Goal: Information Seeking & Learning: Learn about a topic

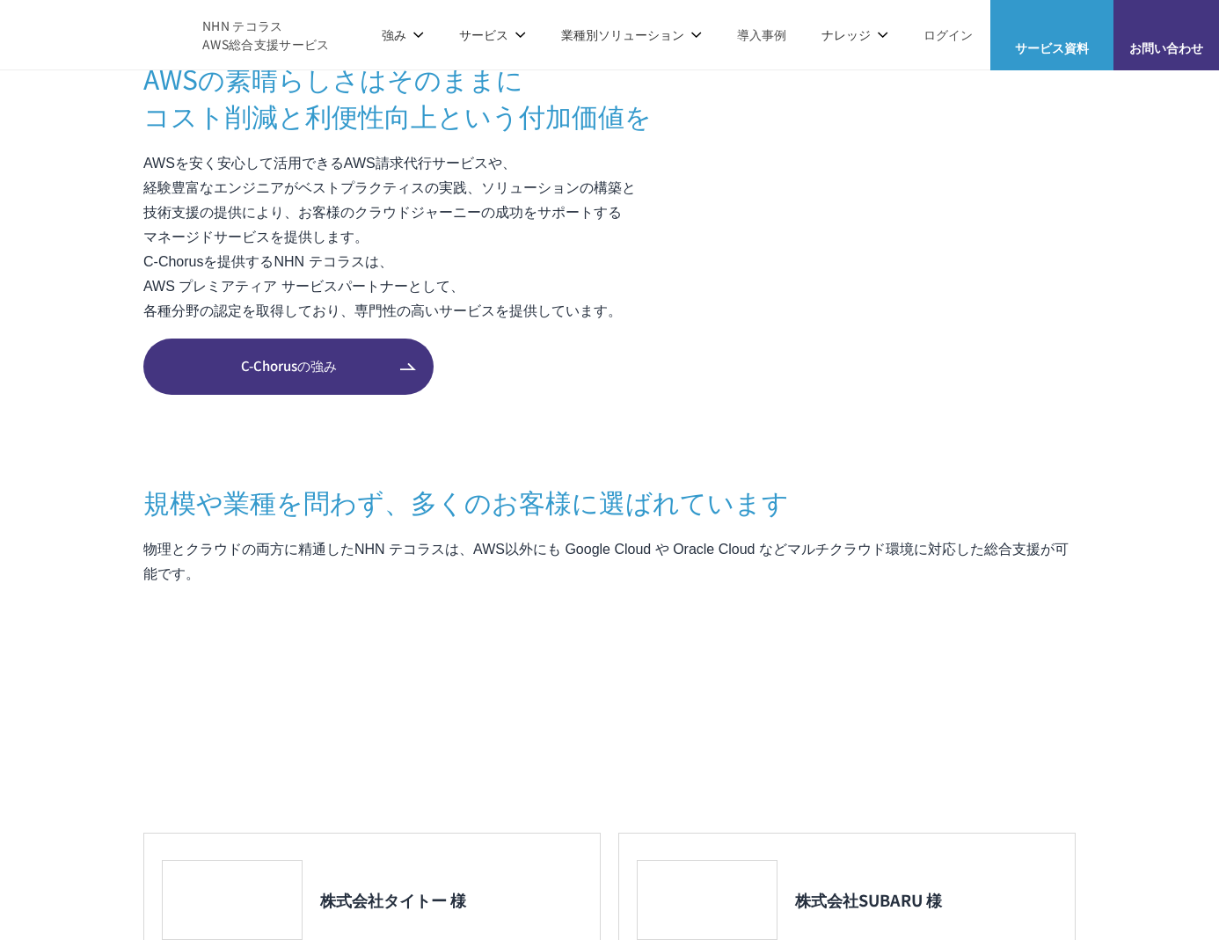
scroll to position [1044, 0]
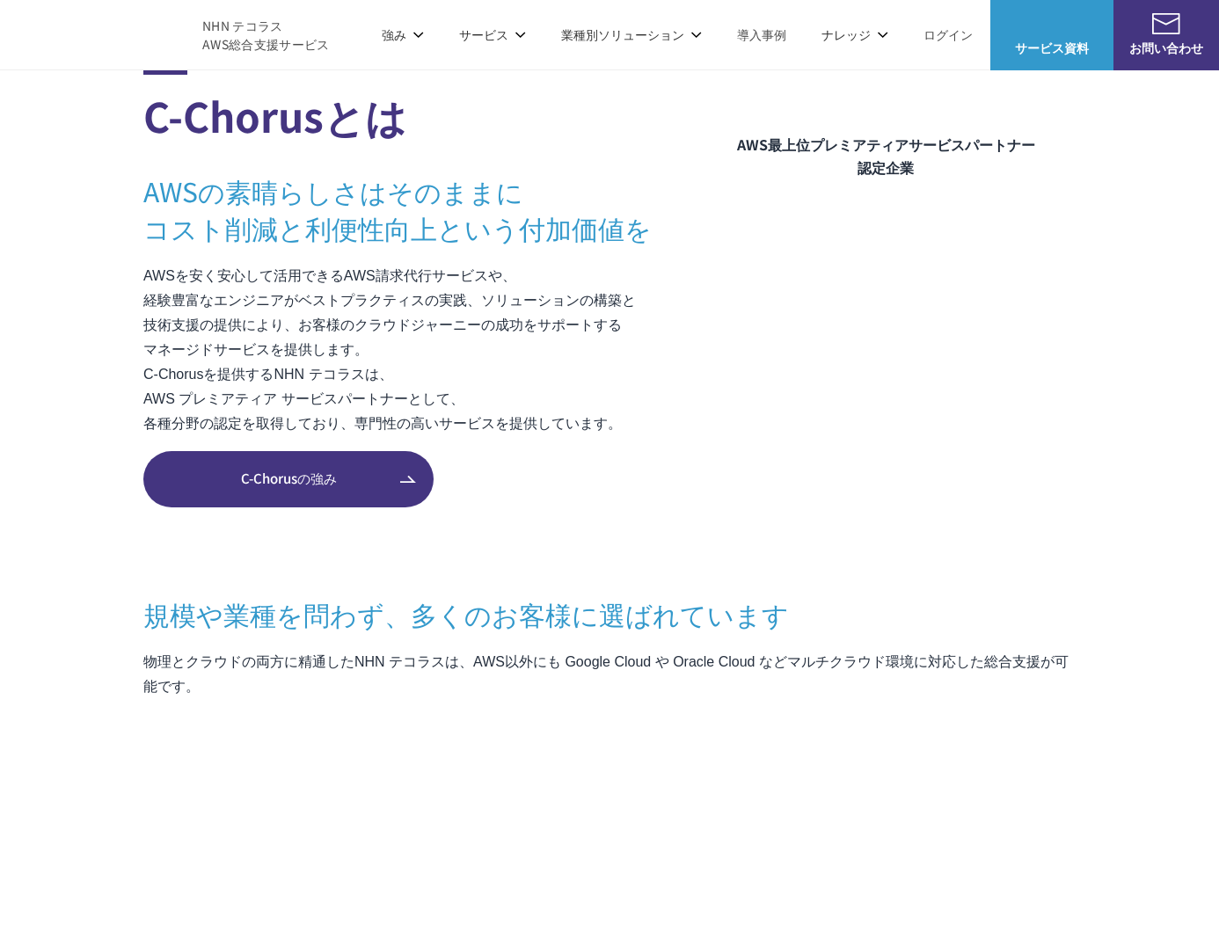
drag, startPoint x: 223, startPoint y: 399, endPoint x: 262, endPoint y: 436, distance: 54.1
click at [262, 436] on dl "AWS請求代行サービス AWS Marketplace割引サービス AWS初心者向けパーソナルレクチャー 定額のAWS最適化支援サービス" at bounding box center [258, 303] width 202 height 325
click at [218, 144] on link "AWS請求代行サービス" at bounding box center [219, 150] width 124 height 18
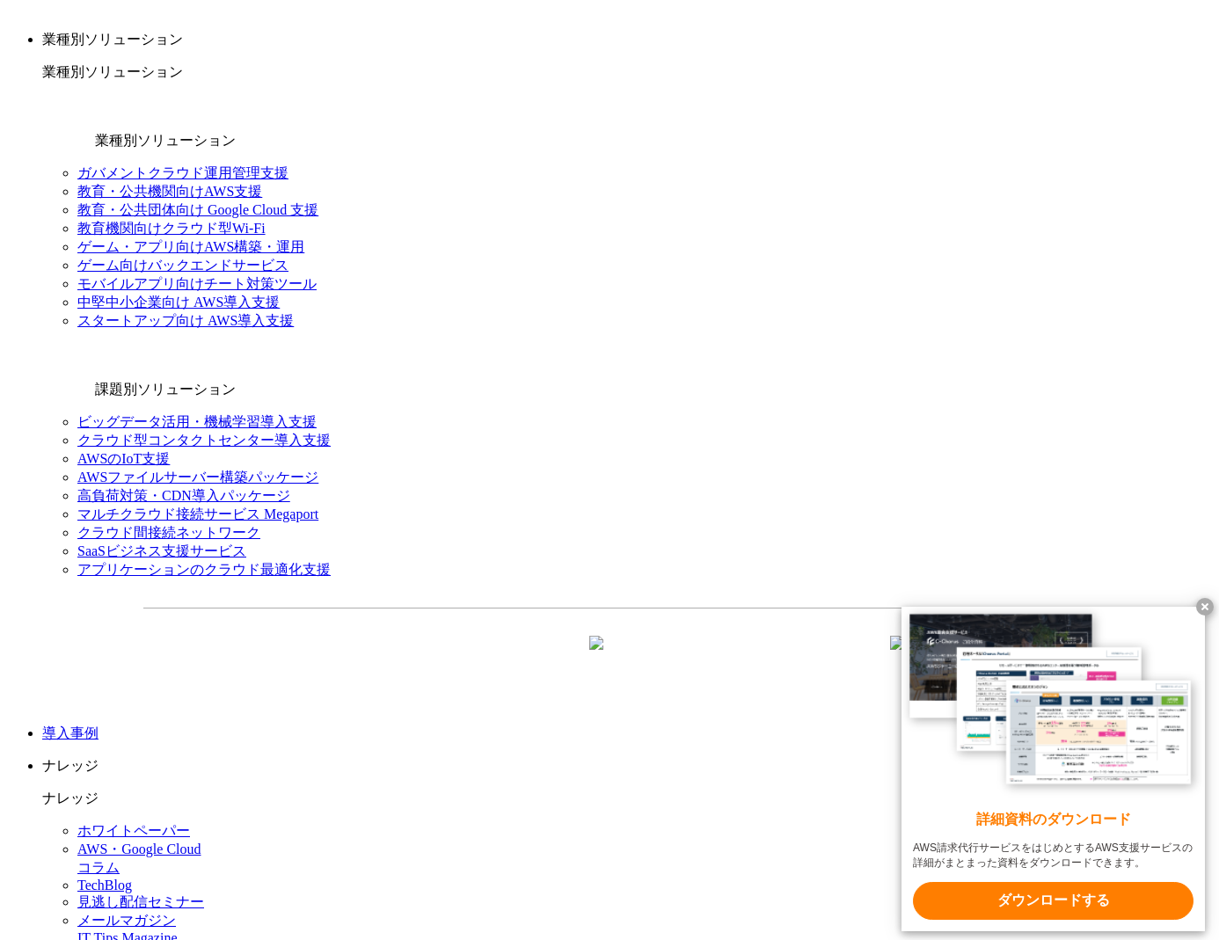
scroll to position [1942, 0]
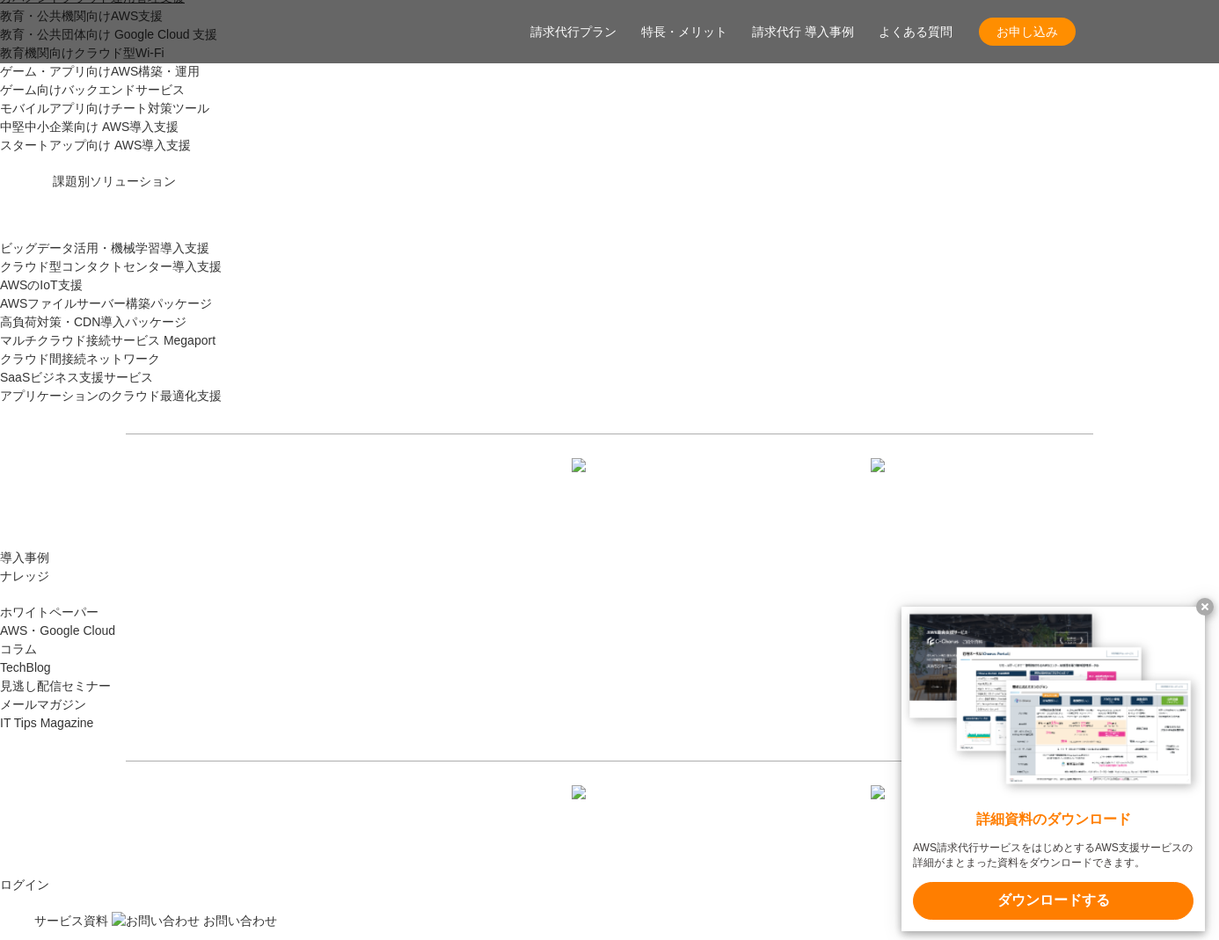
click at [1204, 604] on x-t at bounding box center [1205, 607] width 18 height 18
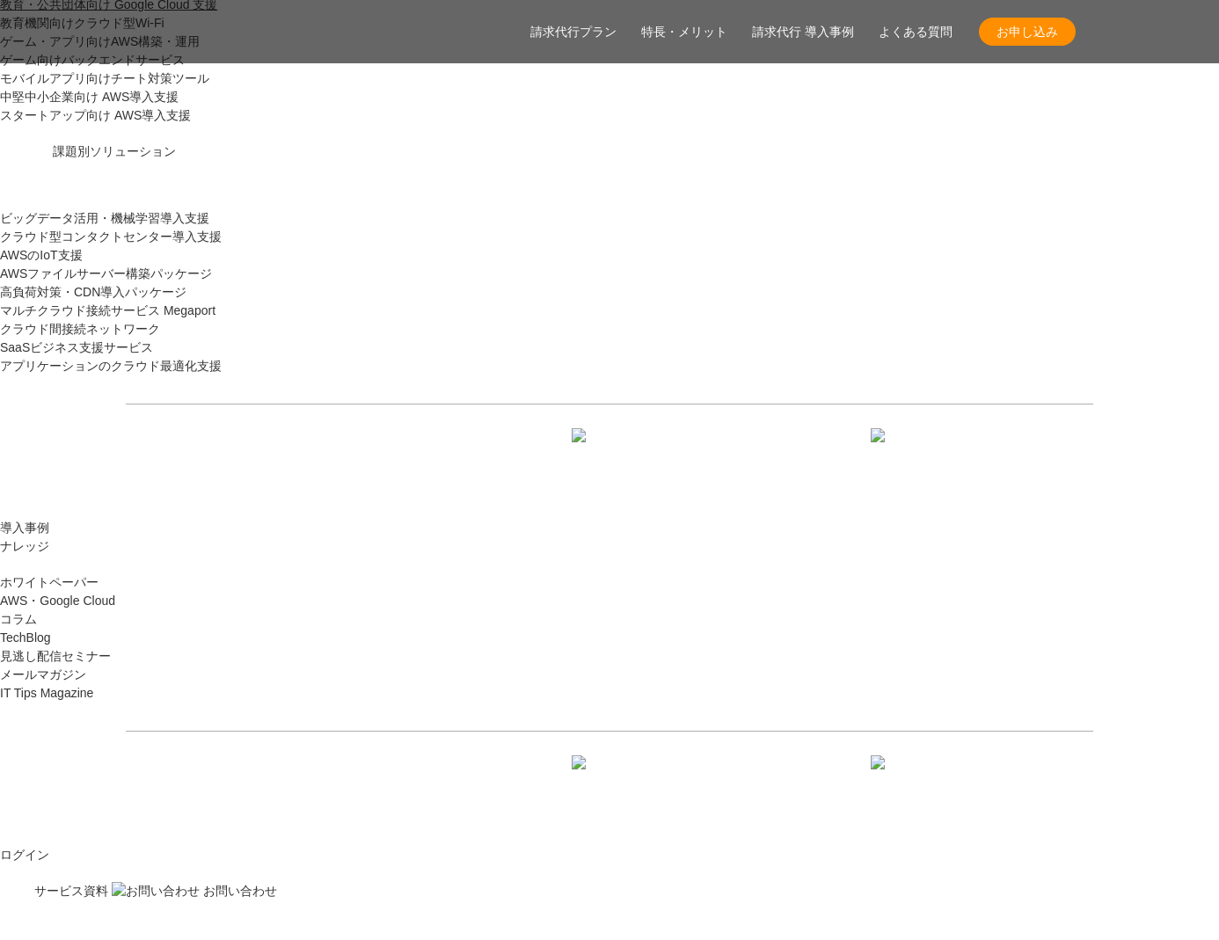
scroll to position [1973, 0]
drag, startPoint x: 497, startPoint y: 458, endPoint x: 545, endPoint y: 468, distance: 49.3
drag, startPoint x: 525, startPoint y: 486, endPoint x: 506, endPoint y: 497, distance: 22.5
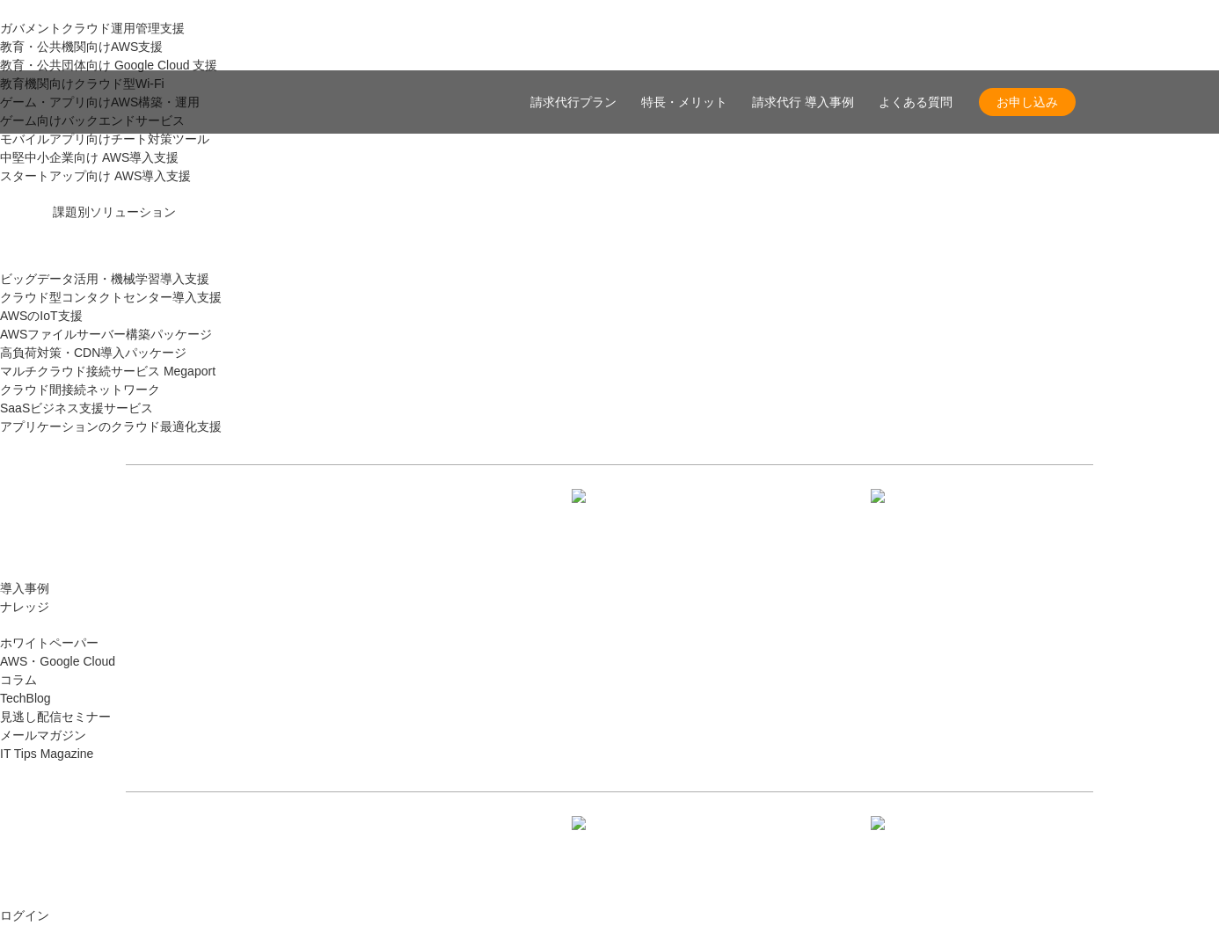
scroll to position [1896, 0]
drag, startPoint x: 502, startPoint y: 507, endPoint x: 567, endPoint y: 508, distance: 65.1
drag, startPoint x: 354, startPoint y: 587, endPoint x: 417, endPoint y: 618, distance: 70.4
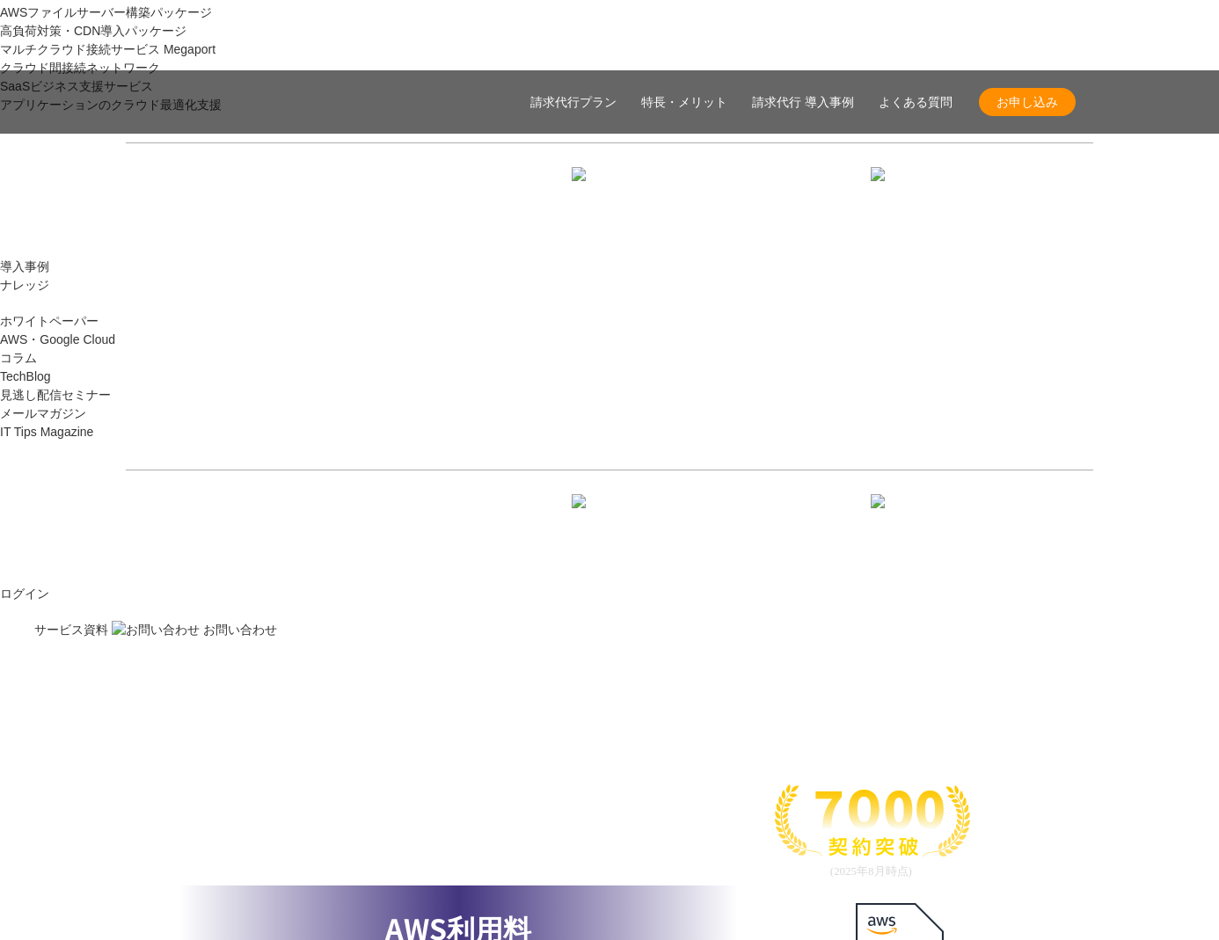
scroll to position [2213, 0]
